Goal: Information Seeking & Learning: Learn about a topic

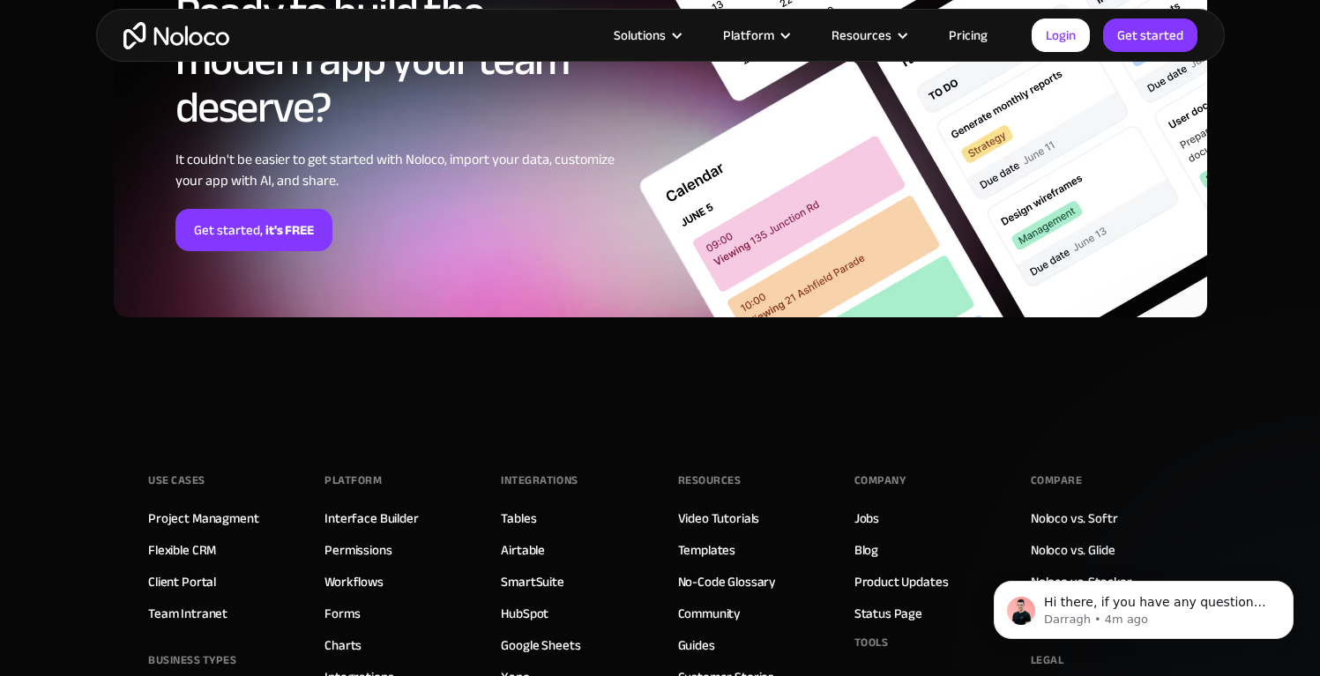
scroll to position [4775, 0]
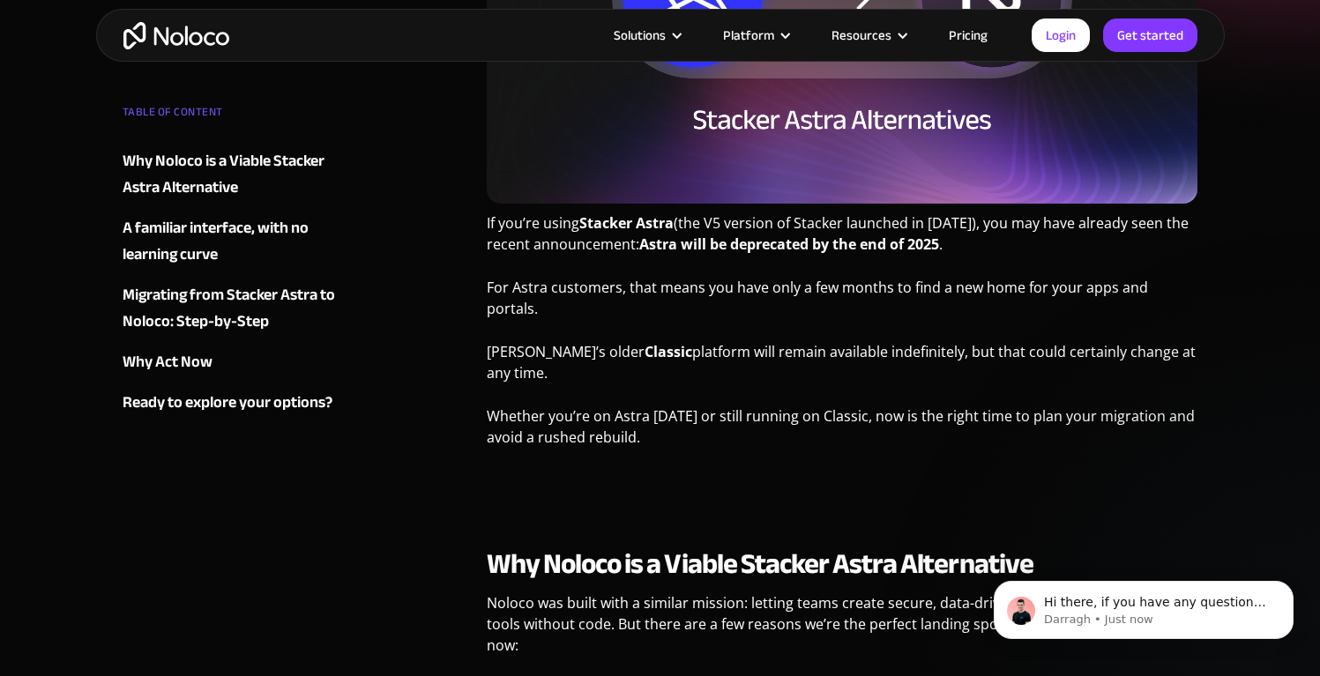
scroll to position [469, 0]
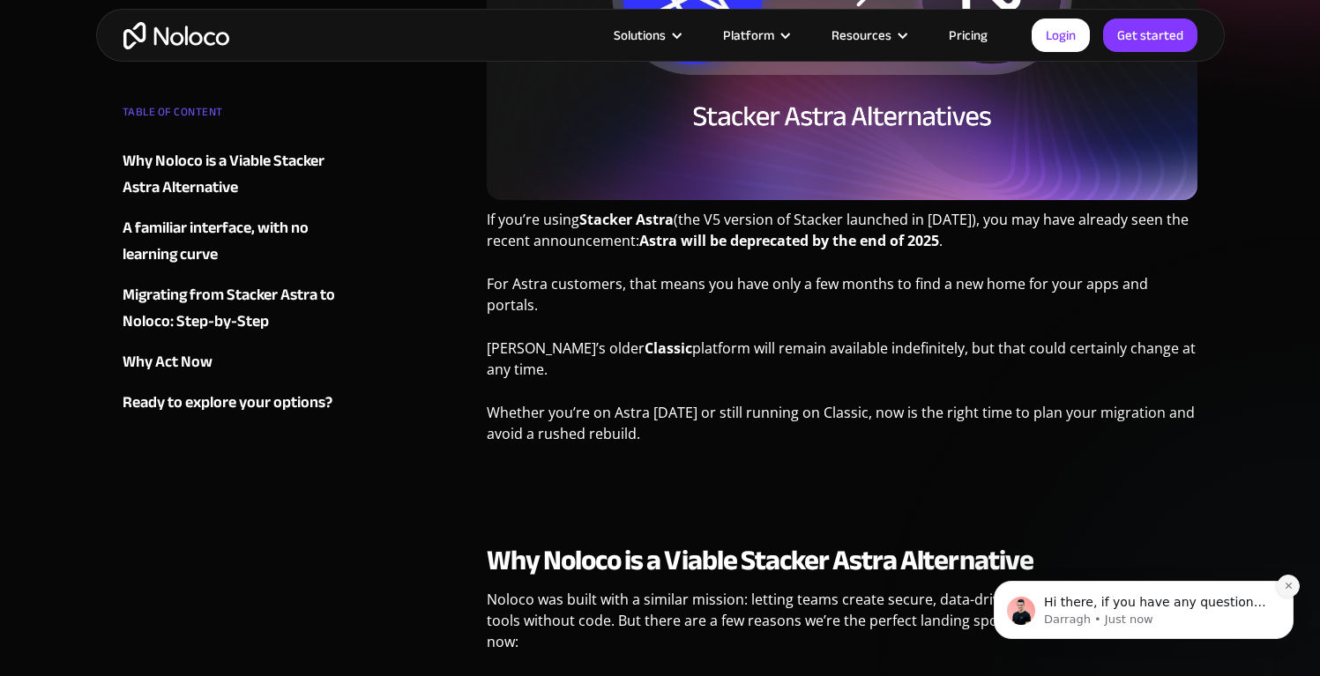
click at [1287, 582] on icon "Dismiss notification" at bounding box center [1289, 586] width 10 height 10
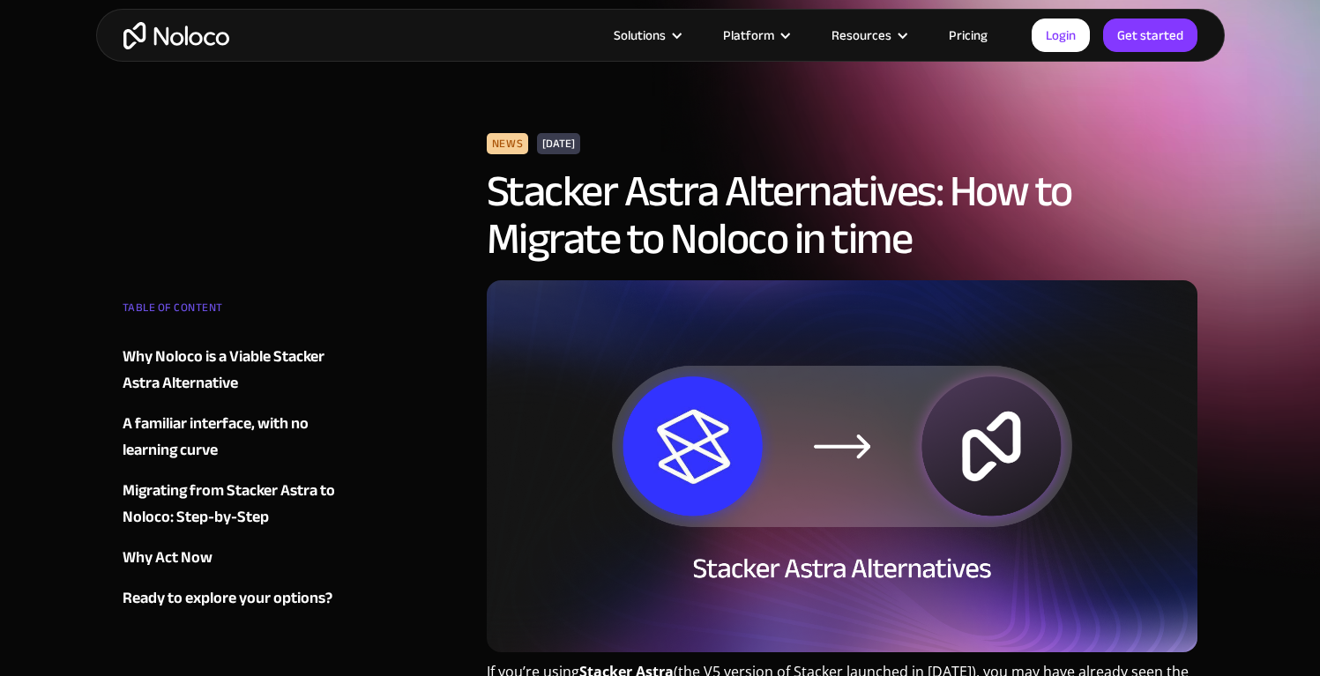
scroll to position [19, 0]
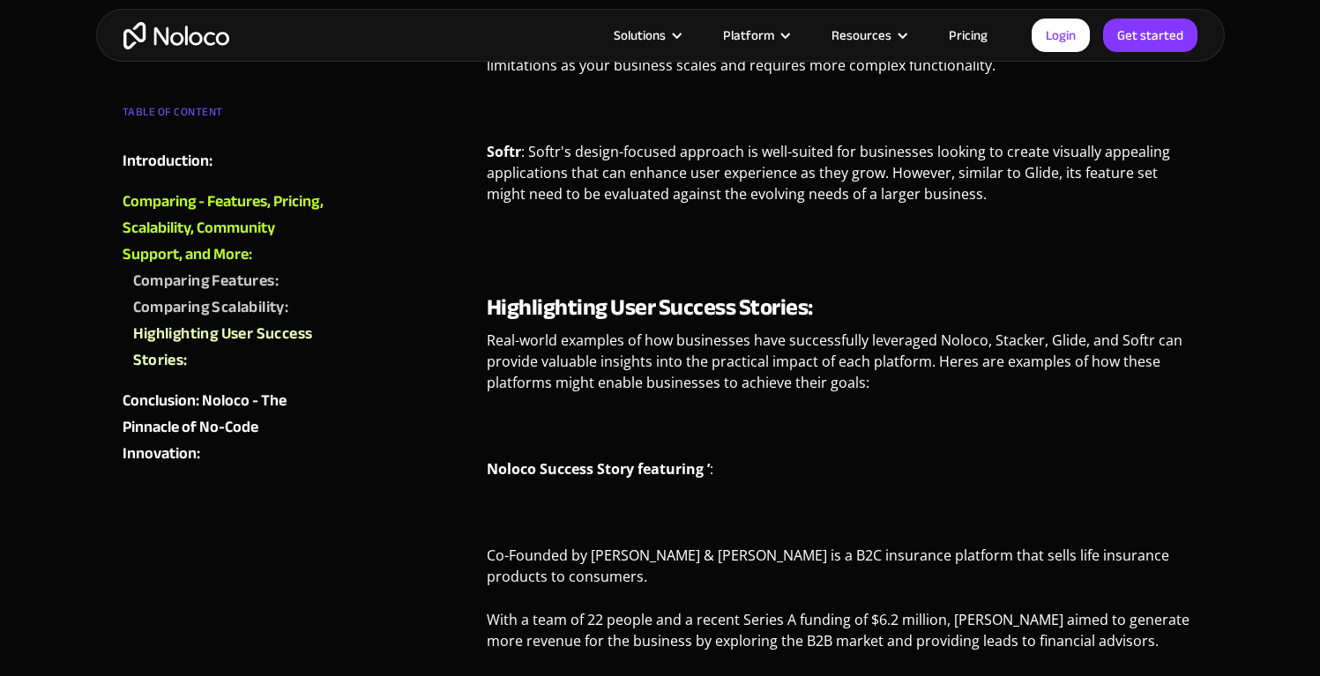
scroll to position [4719, 0]
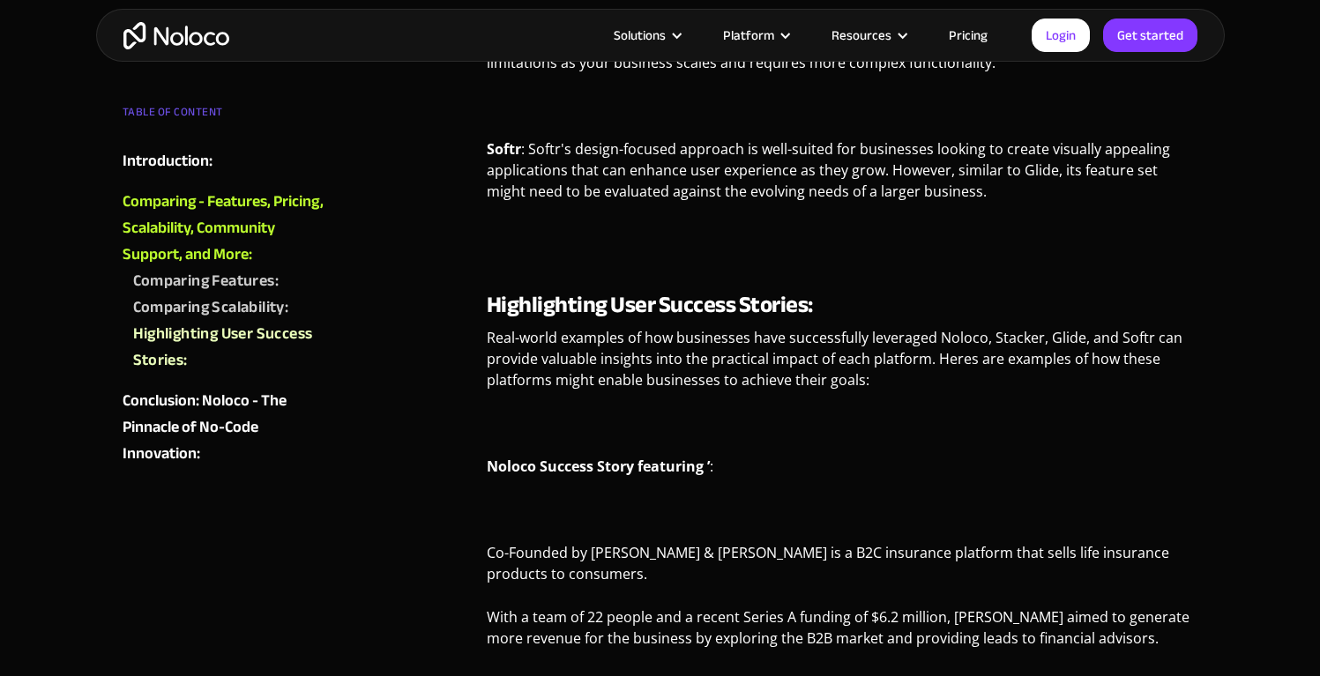
drag, startPoint x: 661, startPoint y: 197, endPoint x: 755, endPoint y: 193, distance: 93.5
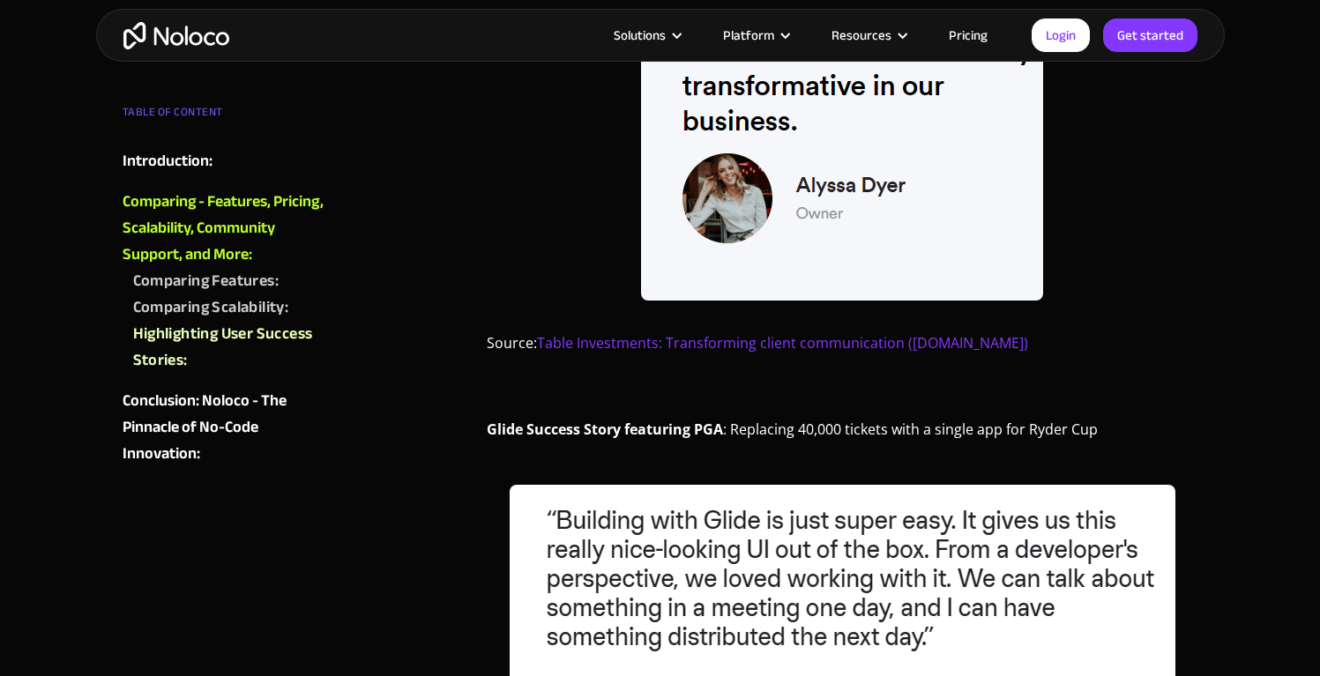
scroll to position [6583, 0]
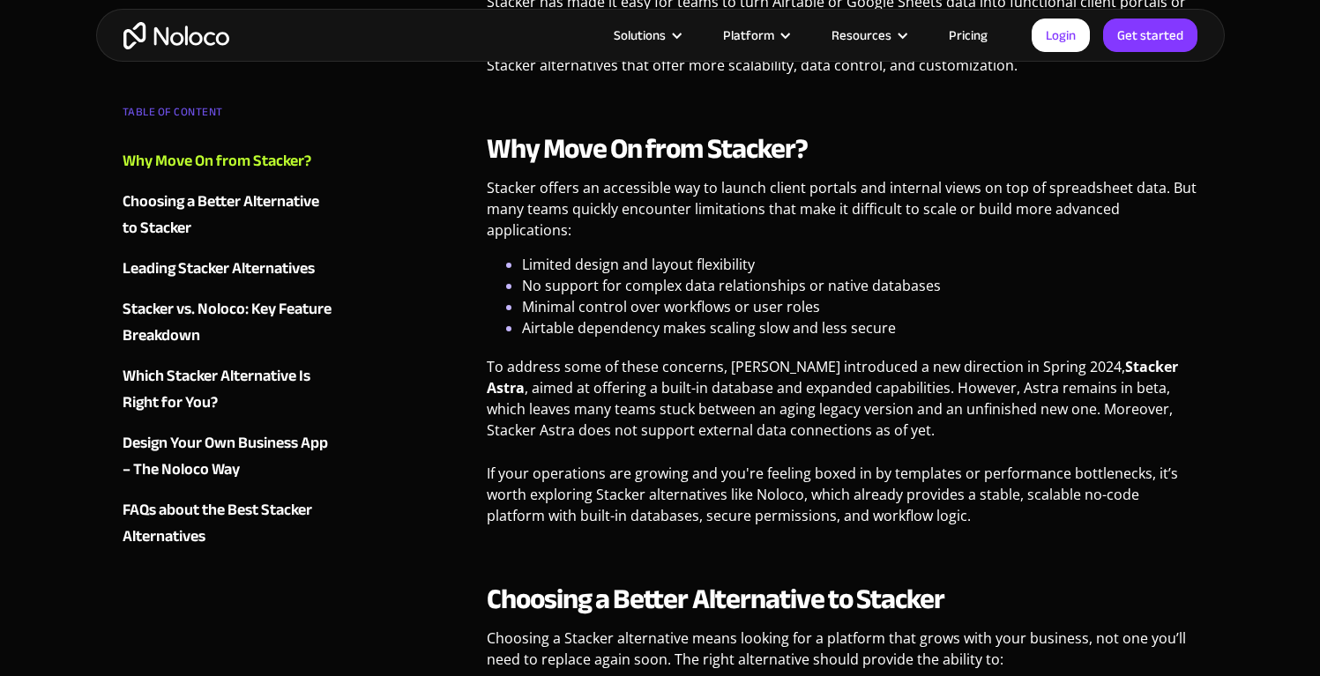
click at [984, 364] on p "To address some of these concerns, Stacker introduced a new direction in Spring…" at bounding box center [843, 405] width 712 height 98
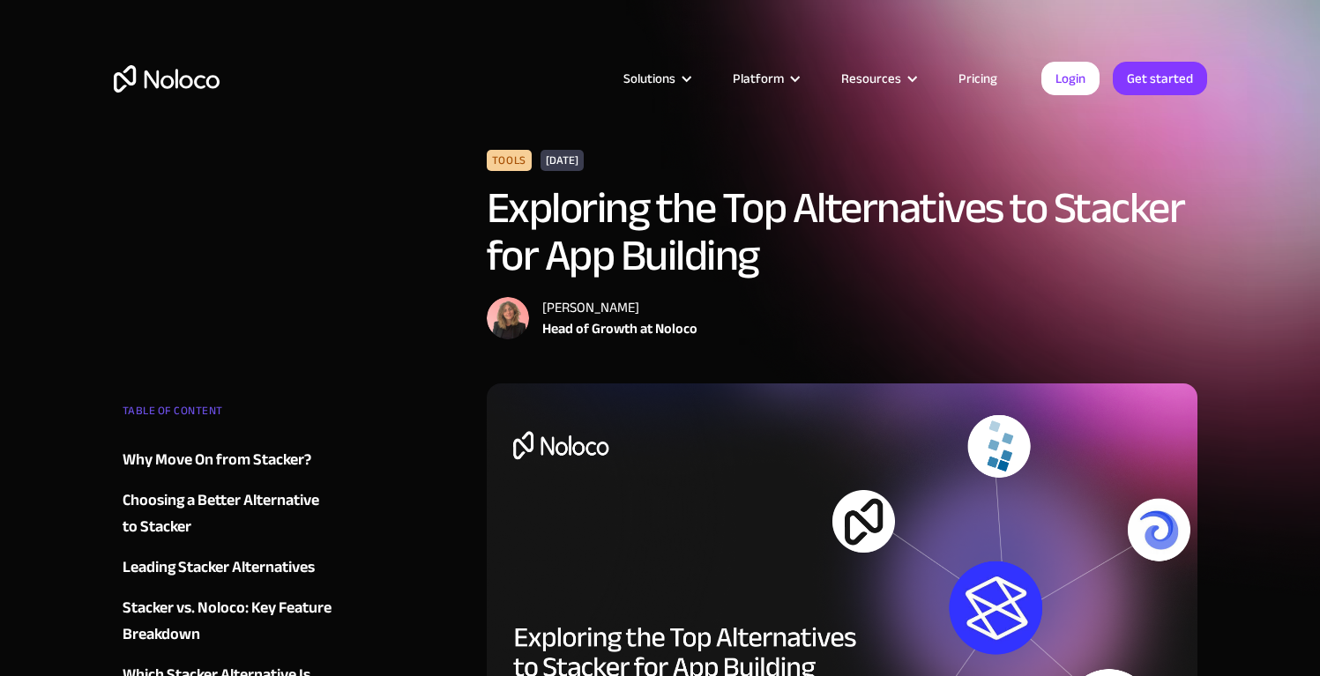
drag, startPoint x: 542, startPoint y: 306, endPoint x: 646, endPoint y: 305, distance: 104.1
click at [646, 305] on div "Stefania Vichi" at bounding box center [619, 307] width 155 height 21
copy div "Stefania Vichi"
